Goal: Find specific page/section: Find specific page/section

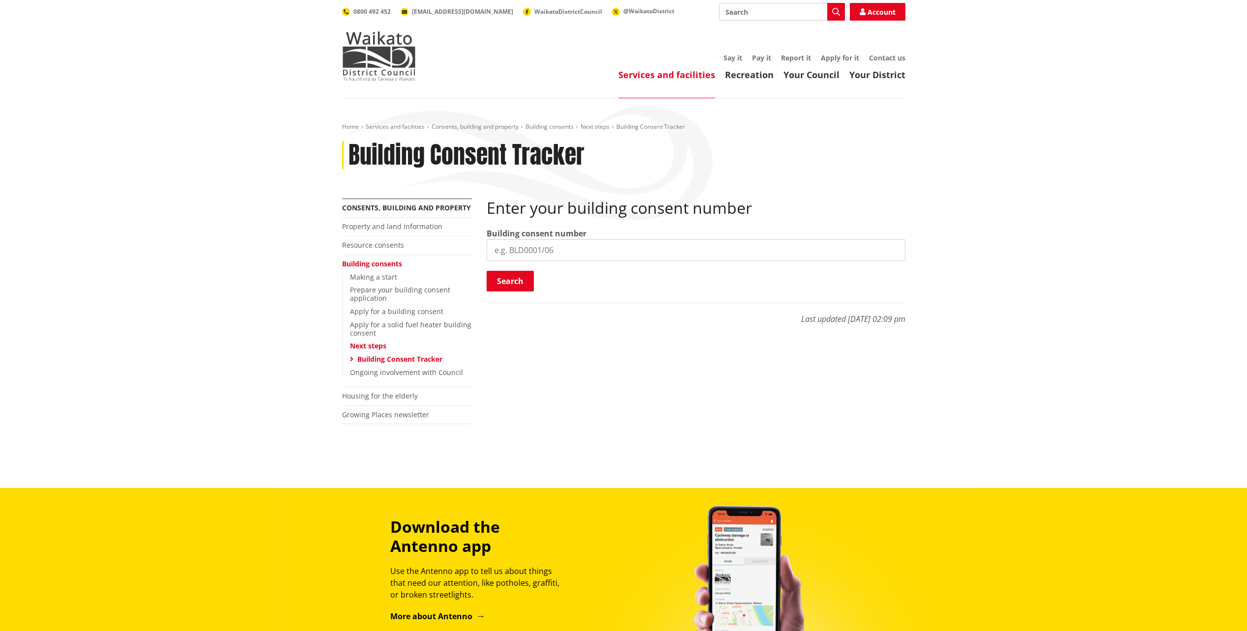
click at [614, 247] on input "search" at bounding box center [696, 250] width 419 height 22
click at [585, 123] on link "Next steps" at bounding box center [594, 126] width 29 height 8
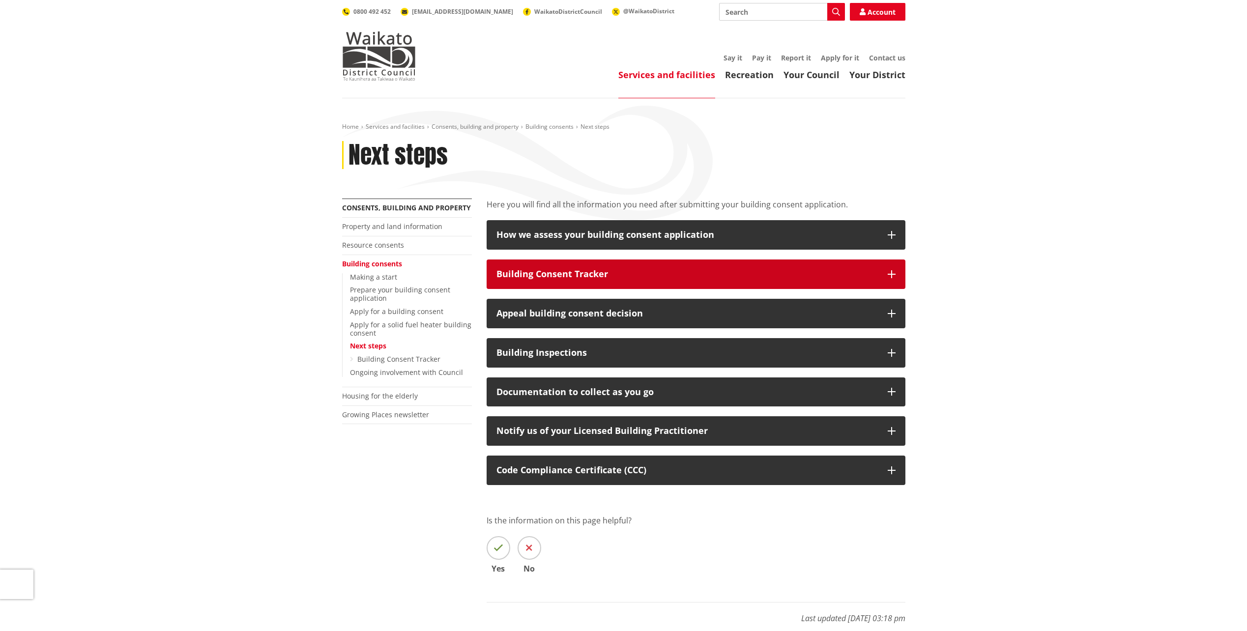
click at [565, 272] on div "Building Consent Tracker" at bounding box center [686, 274] width 381 height 10
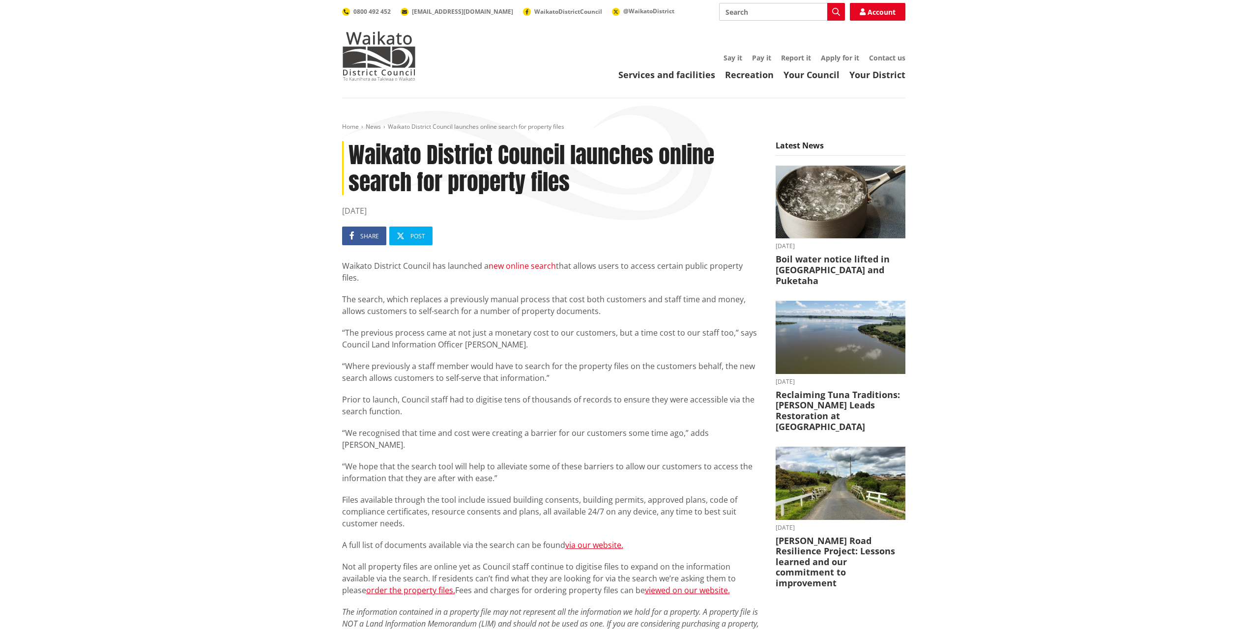
click at [548, 265] on link "new online search" at bounding box center [522, 266] width 67 height 11
